Goal: Task Accomplishment & Management: Use online tool/utility

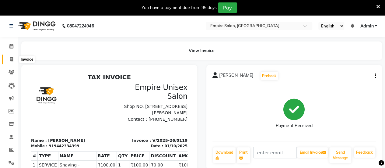
click at [16, 61] on span at bounding box center [11, 59] width 11 height 7
select select "service"
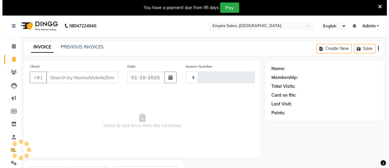
scroll to position [30, 0]
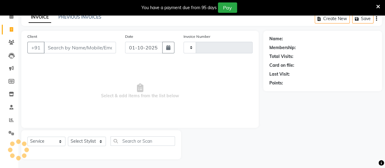
type input "0120"
select select "6286"
click at [54, 44] on input "Client" at bounding box center [80, 48] width 72 height 12
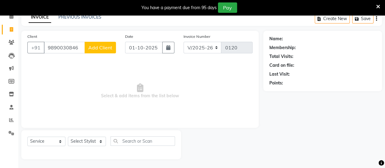
type input "9890030846"
click at [92, 51] on button "Add Client" at bounding box center [100, 48] width 31 height 12
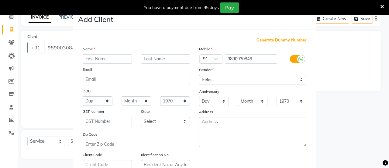
click at [86, 58] on input "text" at bounding box center [107, 58] width 49 height 9
type input "Drsan"
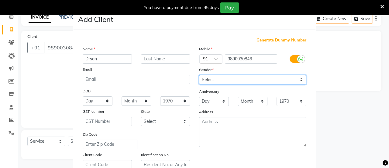
click at [212, 76] on select "Select [DEMOGRAPHIC_DATA] [DEMOGRAPHIC_DATA] Other Prefer Not To Say" at bounding box center [252, 79] width 107 height 9
select select "[DEMOGRAPHIC_DATA]"
click at [199, 75] on select "Select [DEMOGRAPHIC_DATA] [DEMOGRAPHIC_DATA] Other Prefer Not To Say" at bounding box center [252, 79] width 107 height 9
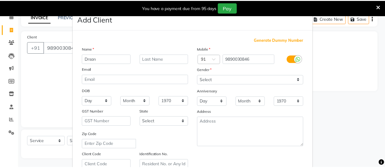
scroll to position [112, 0]
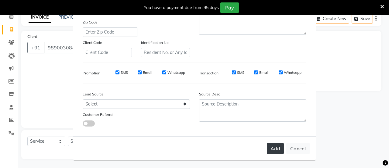
click at [276, 148] on button "Add" at bounding box center [275, 148] width 17 height 11
select select
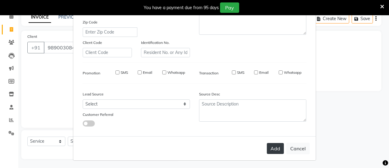
select select
checkbox input "false"
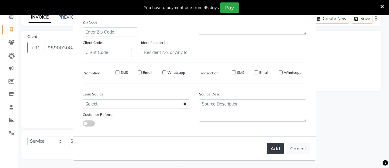
checkbox input "false"
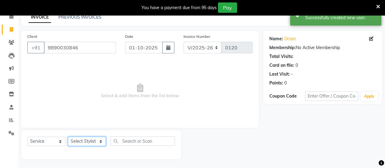
click at [94, 143] on select "Select Stylist [PERSON_NAME] [PERSON_NAME] Iqra [PERSON_NAME] [PERSON_NAME] [PE…" at bounding box center [87, 140] width 38 height 9
select select "92412"
click at [68, 136] on select "Select Stylist [PERSON_NAME] [PERSON_NAME] Iqra [PERSON_NAME] [PERSON_NAME] [PE…" at bounding box center [87, 140] width 38 height 9
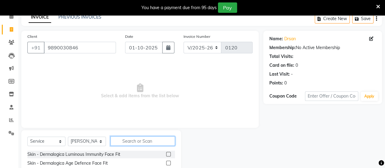
click at [137, 140] on input "text" at bounding box center [142, 140] width 64 height 9
type input "be"
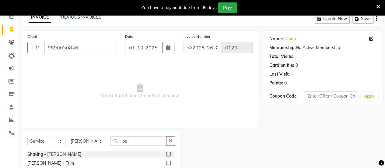
click at [166, 153] on label at bounding box center [168, 154] width 5 height 5
click at [166, 153] on input "checkbox" at bounding box center [168, 154] width 4 height 4
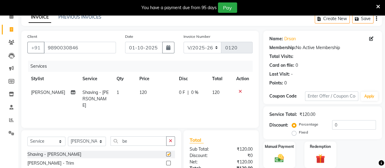
checkbox input "false"
click at [272, 152] on div "Manual Payment" at bounding box center [279, 155] width 33 height 28
drag, startPoint x: 384, startPoint y: 146, endPoint x: 389, endPoint y: 148, distance: 5.5
click at [385, 138] on html "08047224946 Select Location × Empire Salon, Andheri English ENGLISH Español الع…" at bounding box center [192, 54] width 385 height 168
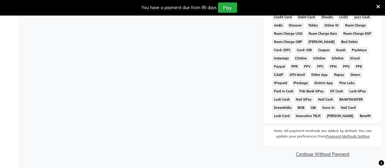
scroll to position [151, 0]
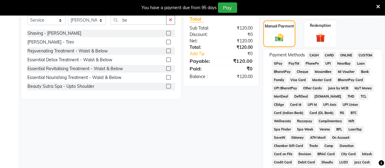
click at [352, 56] on span "ONLINE" at bounding box center [346, 55] width 16 height 7
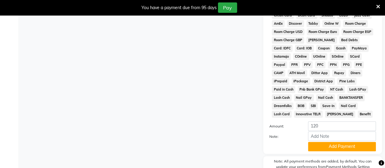
click at [361, 141] on div "Note:" at bounding box center [323, 136] width 116 height 10
click at [358, 148] on button "Add Payment" at bounding box center [342, 145] width 68 height 9
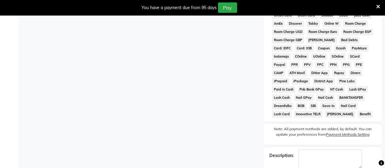
scroll to position [331, 0]
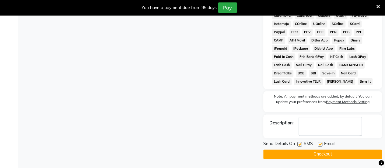
click at [367, 152] on button "Checkout" at bounding box center [322, 153] width 119 height 9
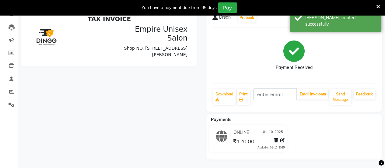
scroll to position [80, 0]
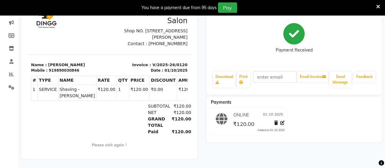
click at [367, 152] on div "Drsan Prebook Payment Received Download Print Email Invoice Send Message Feedba…" at bounding box center [294, 73] width 185 height 169
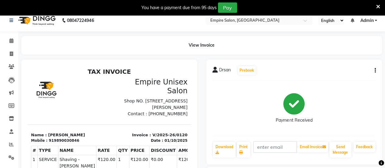
scroll to position [0, 0]
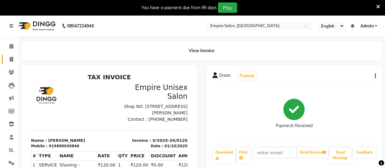
click at [9, 63] on link "Invoice" at bounding box center [9, 59] width 15 height 10
select select "6286"
select select "service"
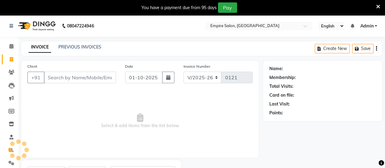
scroll to position [30, 0]
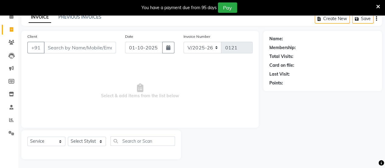
click at [100, 18] on div "INVOICE PREVIOUS INVOICES" at bounding box center [64, 17] width 87 height 7
click at [90, 14] on div "You have a payment due from 95 days Pay" at bounding box center [192, 7] width 385 height 15
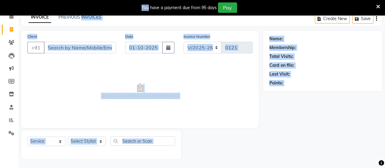
click at [89, 12] on div "You have a payment due from 95 days Pay" at bounding box center [192, 7] width 385 height 15
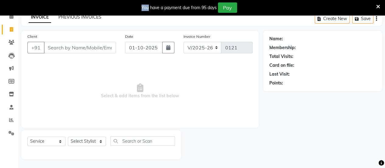
click at [86, 15] on link "PREVIOUS INVOICES" at bounding box center [79, 16] width 43 height 5
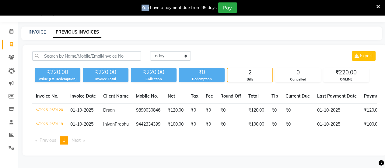
scroll to position [22, 0]
click at [43, 26] on div "INVOICE PREVIOUS INVOICES" at bounding box center [201, 33] width 361 height 14
click at [37, 29] on link "INVOICE" at bounding box center [37, 31] width 17 height 5
select select "6286"
select select "service"
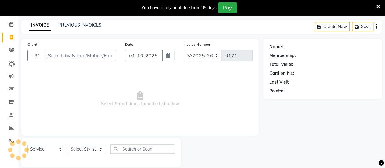
scroll to position [30, 0]
